Goal: Task Accomplishment & Management: Use online tool/utility

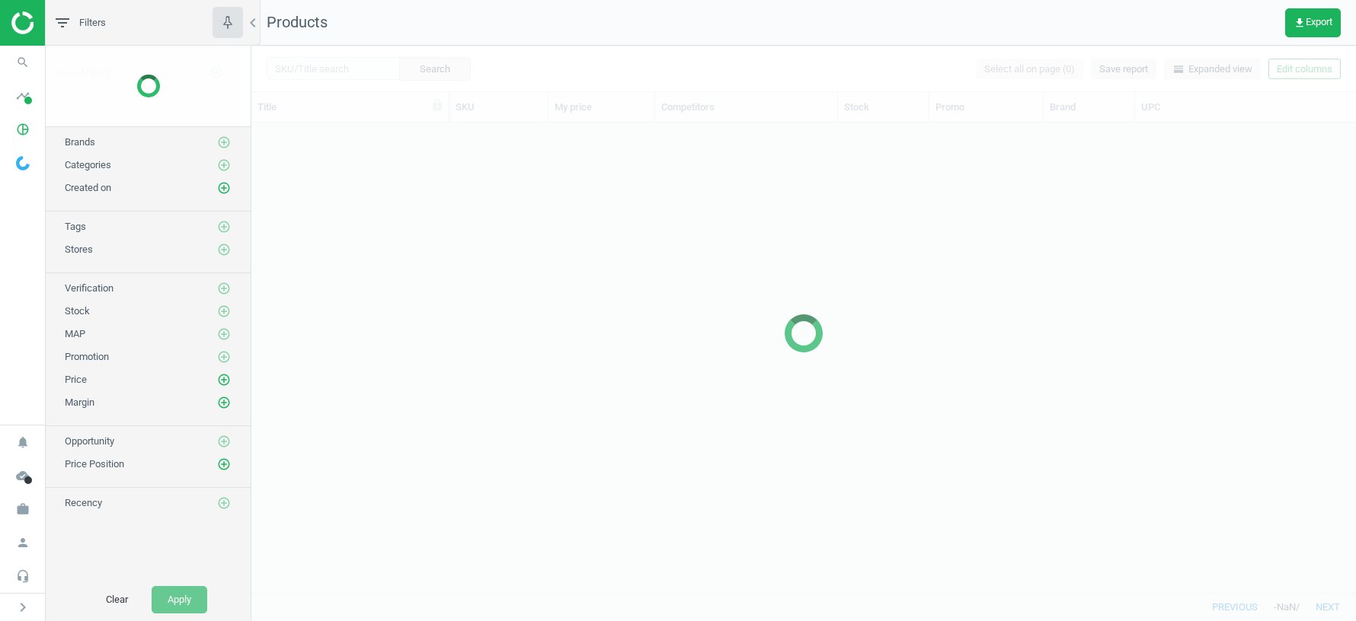
scroll to position [471, 1104]
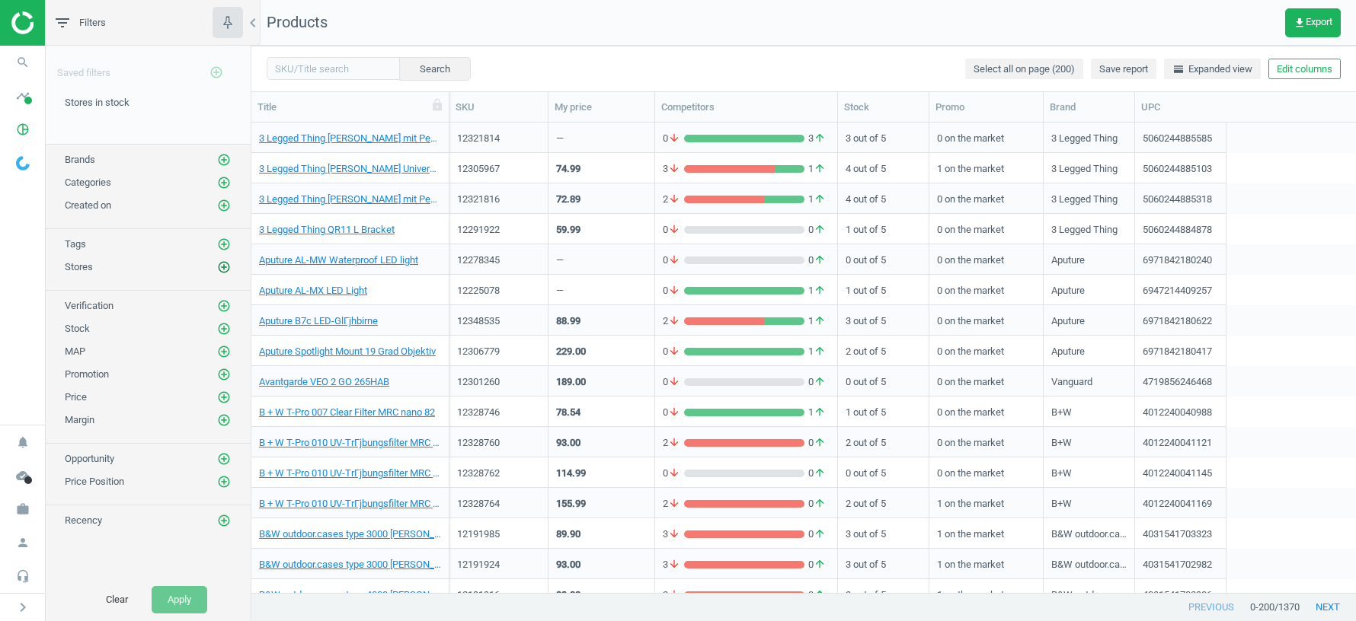
click at [223, 264] on icon "add_circle_outline" at bounding box center [224, 267] width 14 height 14
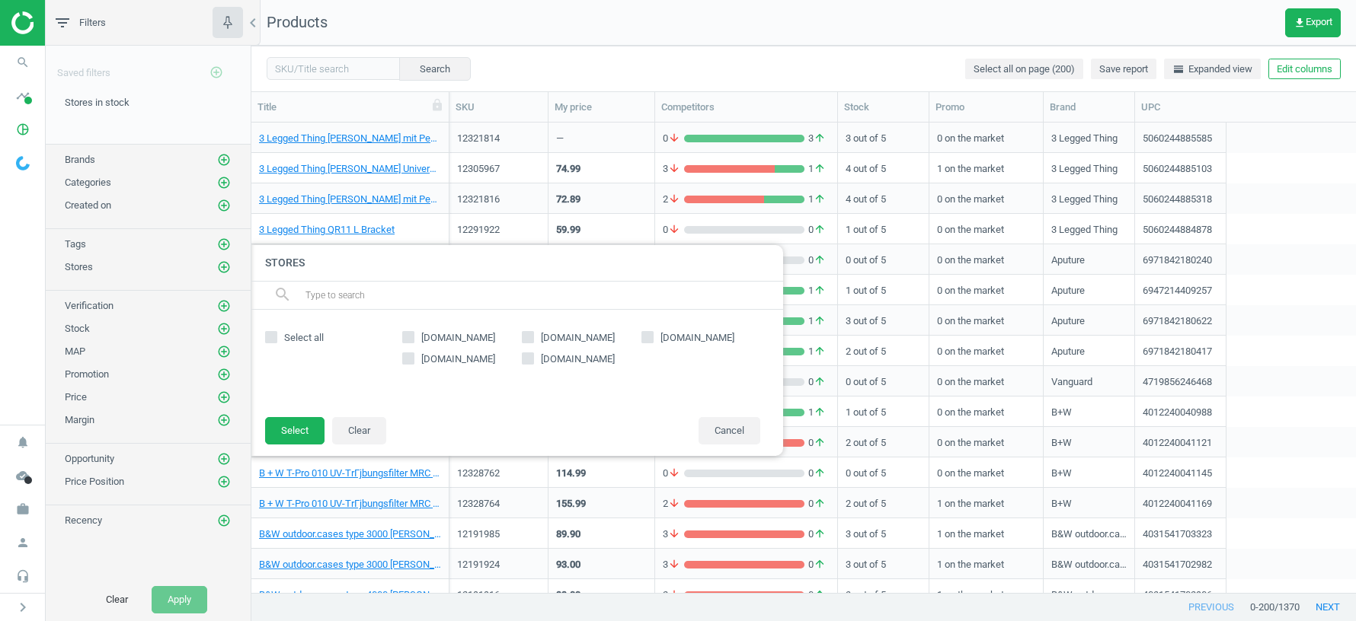
click at [527, 357] on input "[DOMAIN_NAME]" at bounding box center [528, 359] width 10 height 10
checkbox input "true"
click at [289, 433] on button "Select" at bounding box center [294, 430] width 59 height 27
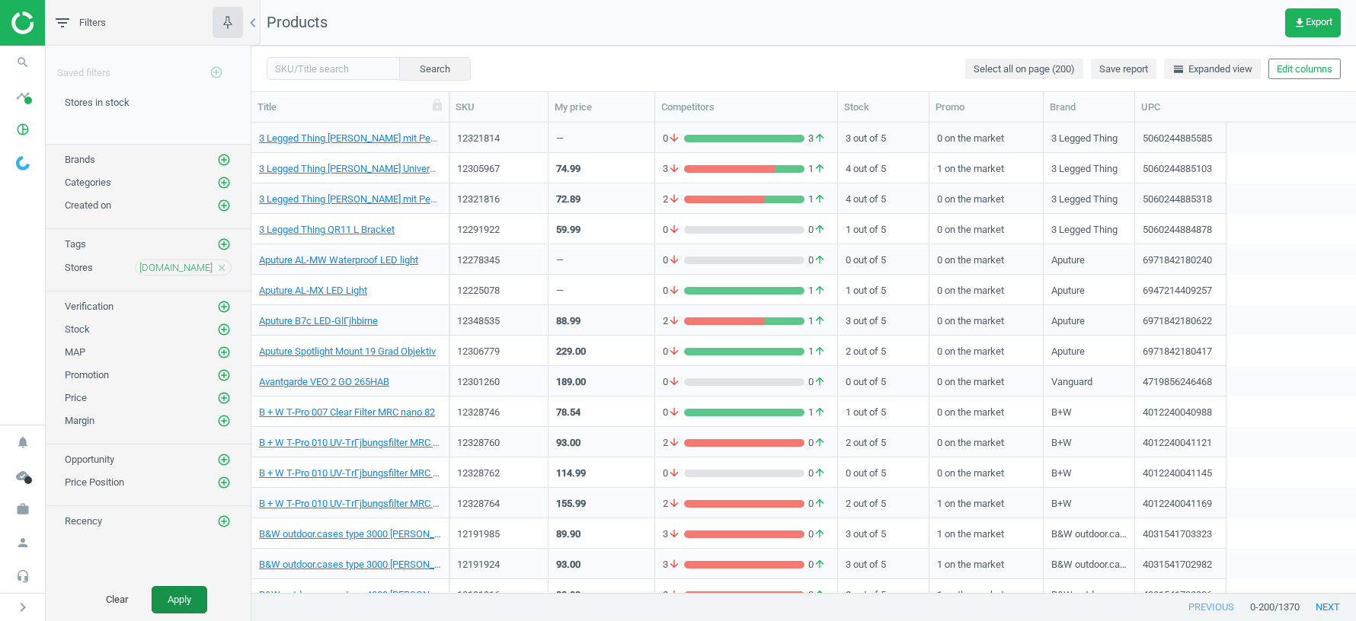
click at [170, 604] on button "Apply" at bounding box center [180, 599] width 56 height 27
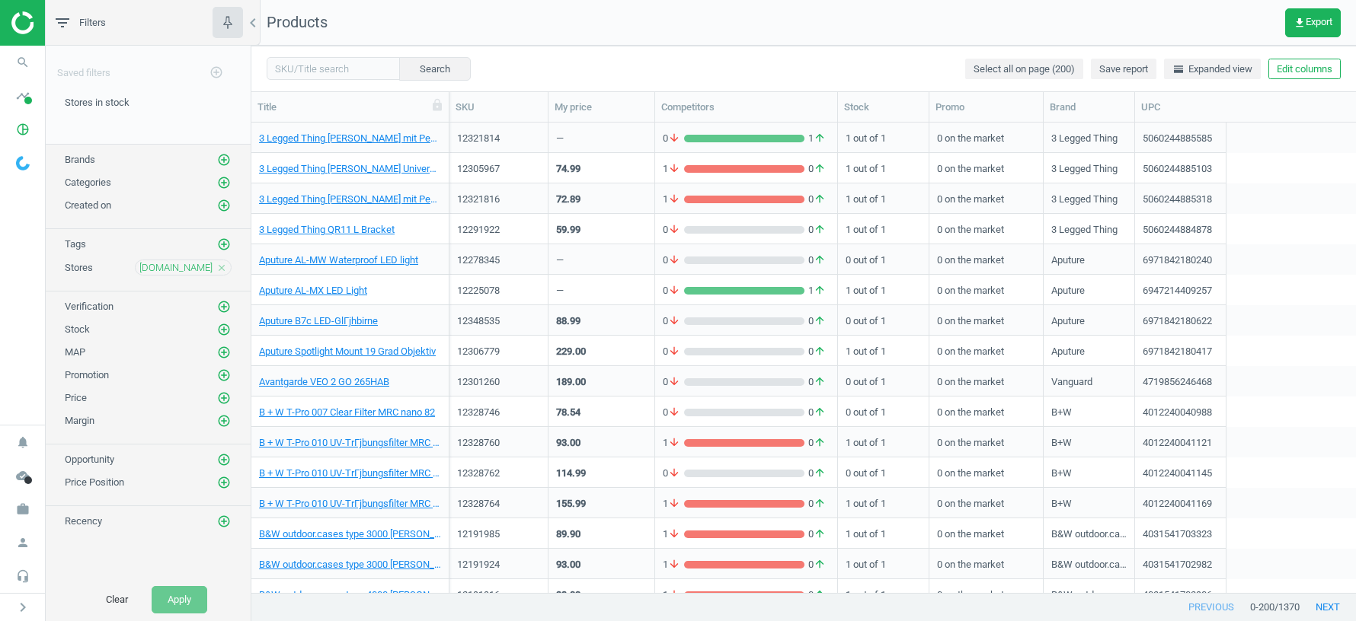
click at [609, 169] on div "74.99" at bounding box center [601, 168] width 91 height 27
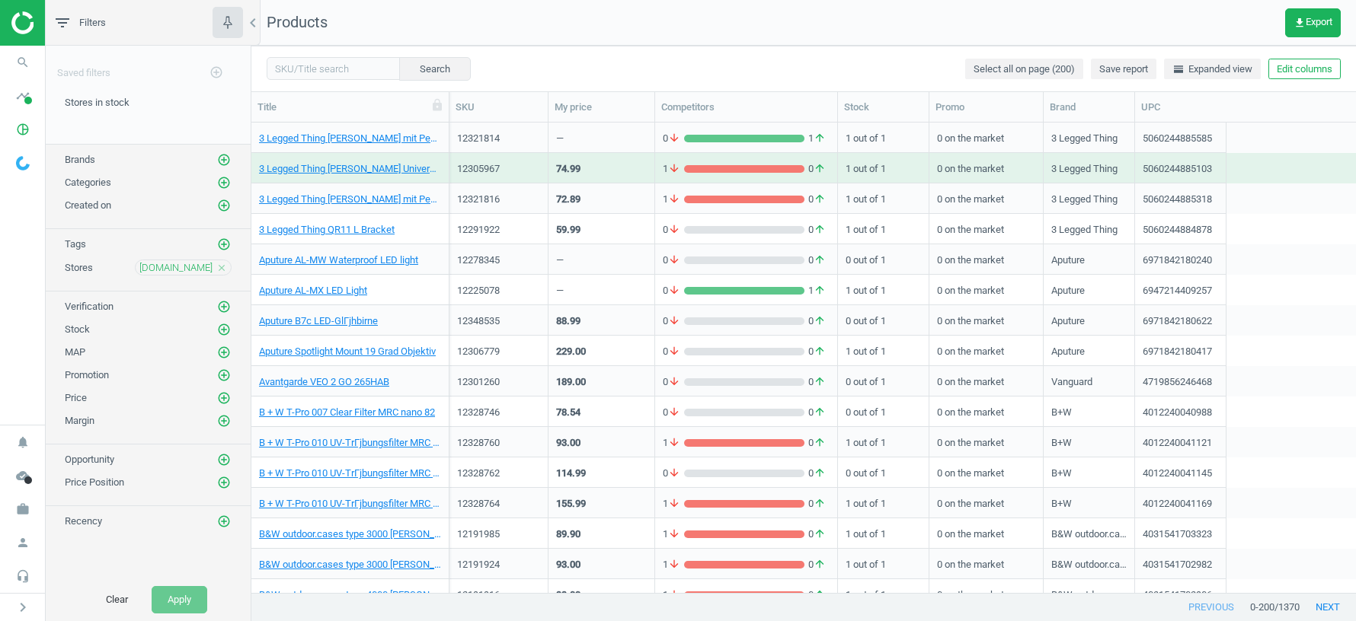
click at [609, 169] on div "74.99" at bounding box center [601, 168] width 91 height 27
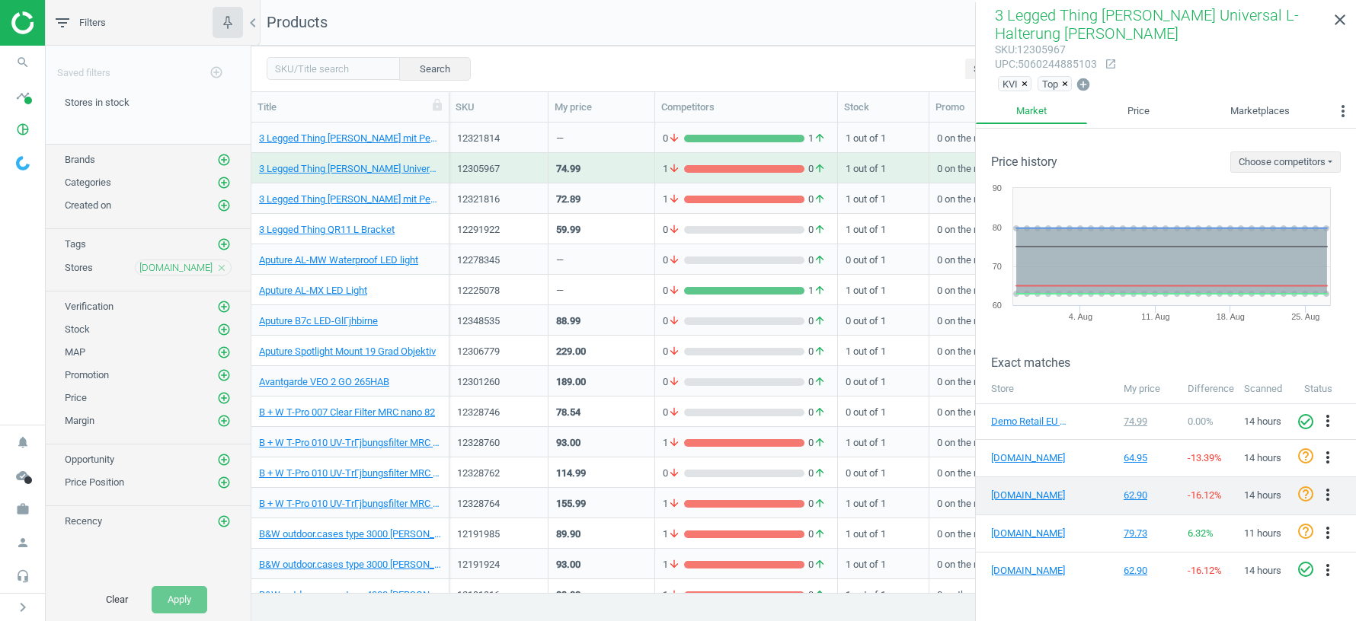
scroll to position [84, 0]
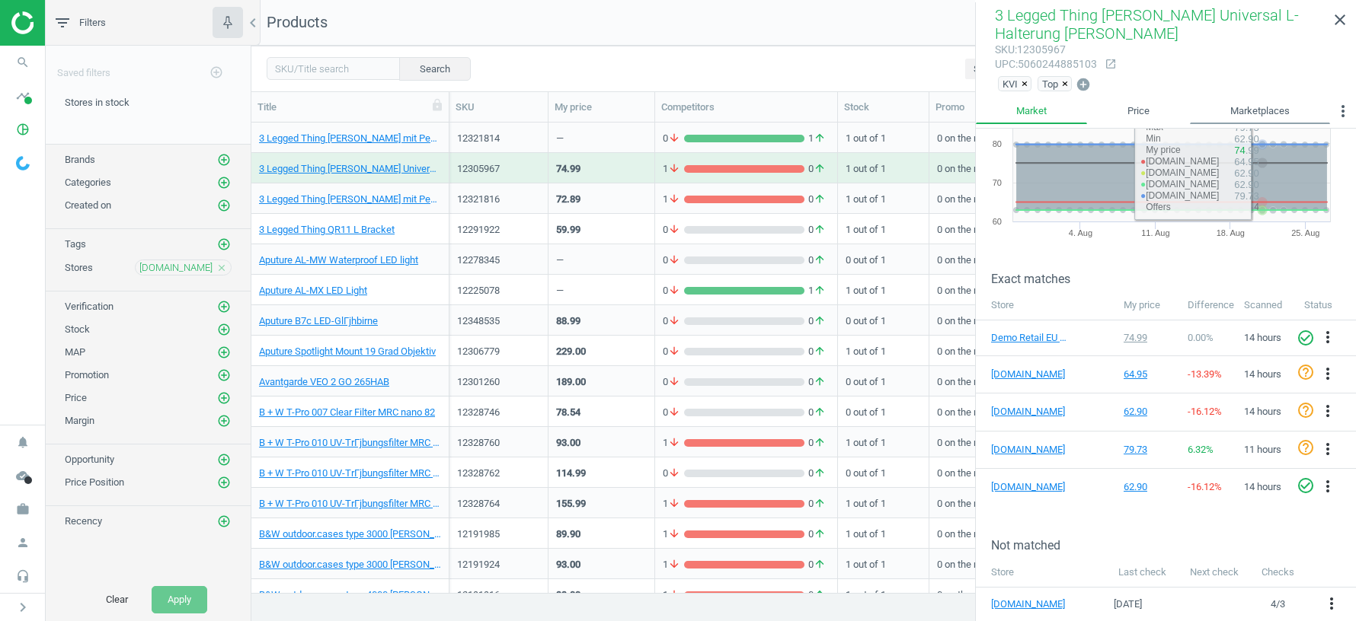
click at [1255, 113] on link "Marketplaces" at bounding box center [1260, 111] width 140 height 26
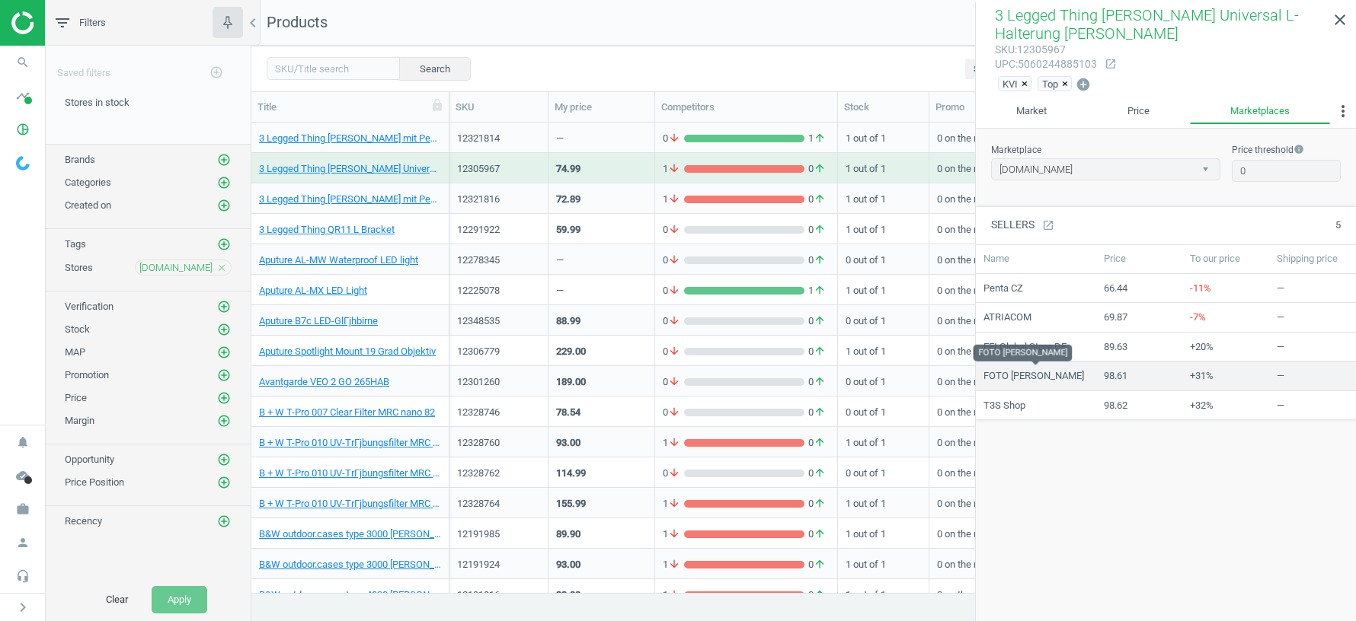
click at [1007, 369] on span "FOTO [PERSON_NAME]" at bounding box center [1033, 376] width 101 height 14
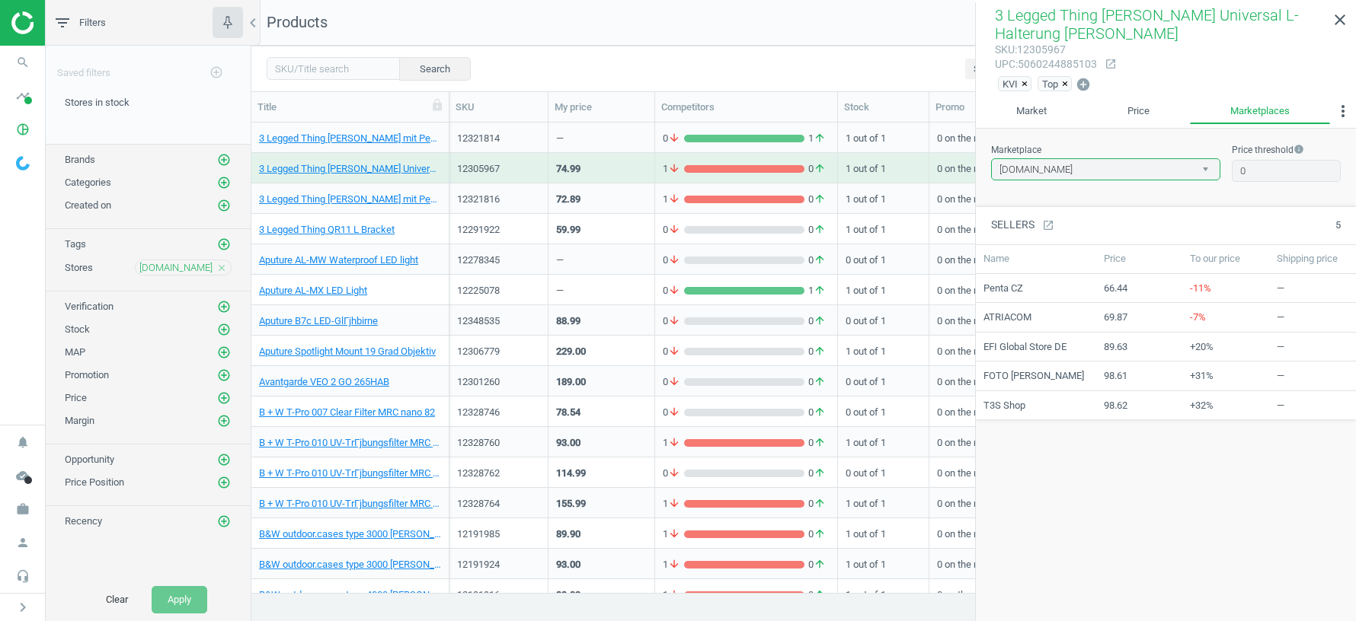
click at [1196, 174] on select "[DOMAIN_NAME] [DOMAIN_NAME]" at bounding box center [1105, 169] width 229 height 23
select select "[DOMAIN_NAME]"
click at [991, 158] on select "[DOMAIN_NAME] [DOMAIN_NAME]" at bounding box center [1105, 169] width 229 height 23
